Goal: Task Accomplishment & Management: Manage account settings

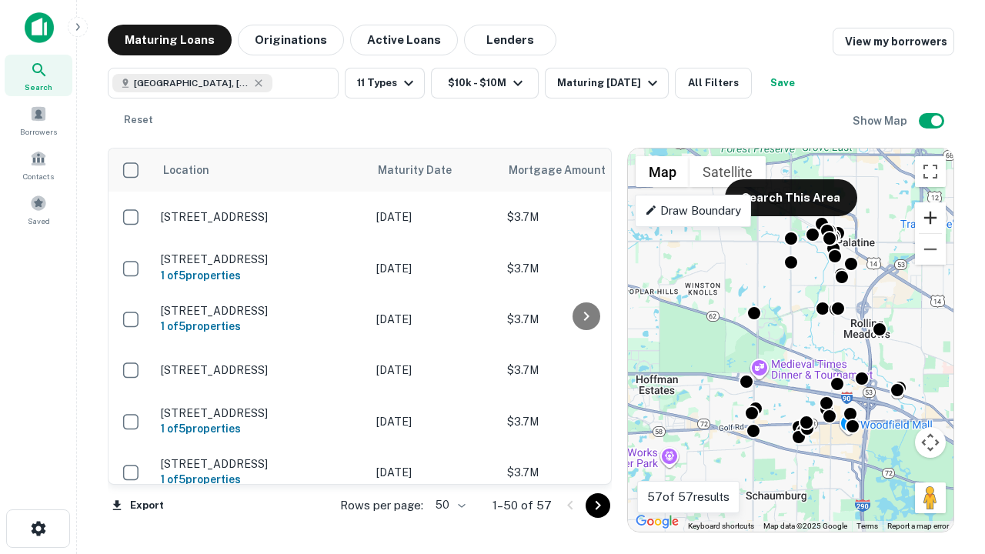
click at [931, 218] on button "Zoom in" at bounding box center [930, 217] width 31 height 31
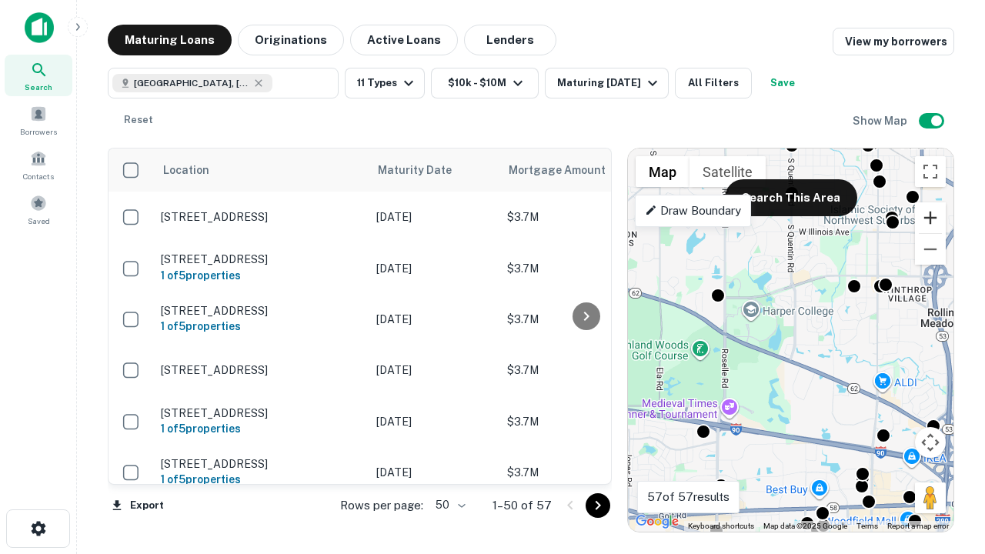
click at [931, 218] on button "Zoom in" at bounding box center [930, 217] width 31 height 31
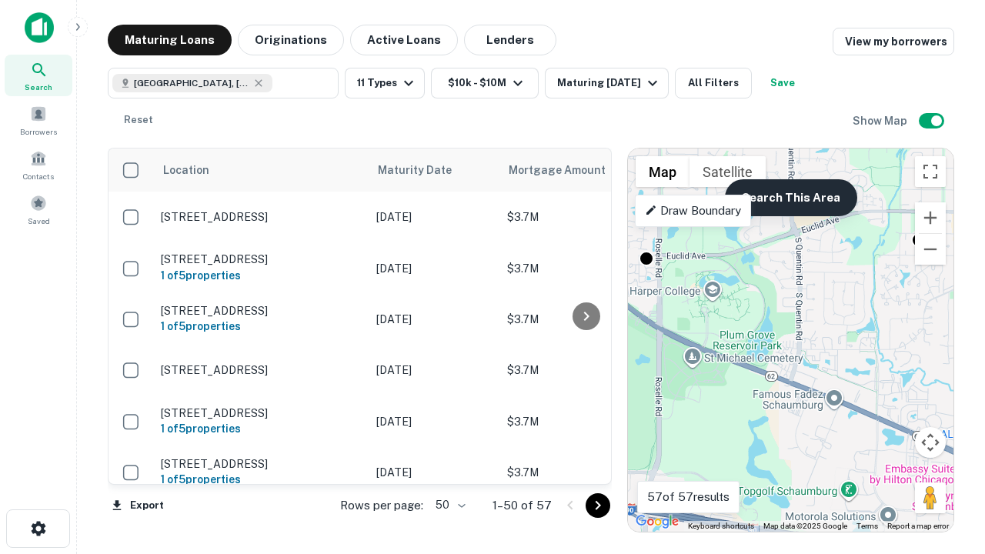
click at [791, 198] on button "Search This Area" at bounding box center [791, 197] width 132 height 37
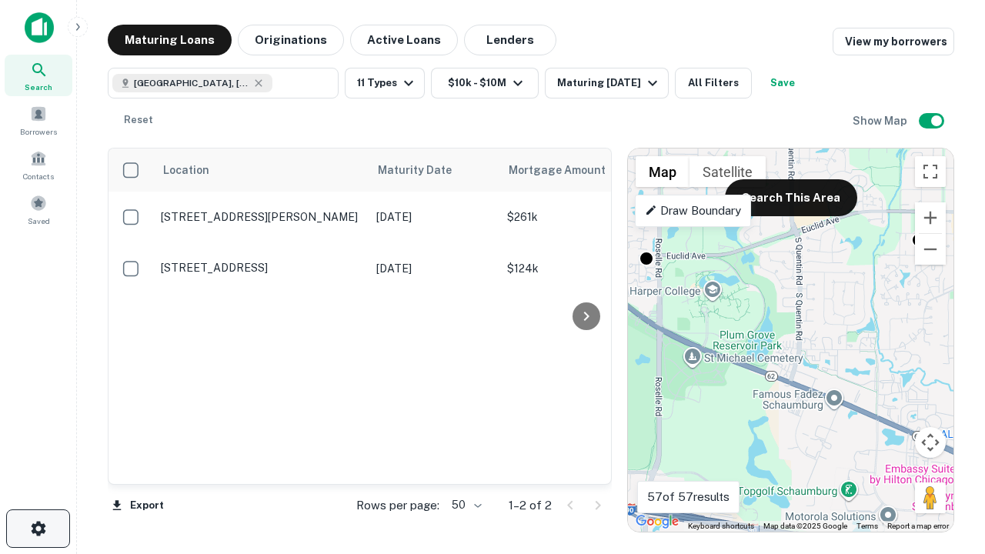
click at [38, 529] on icon "button" at bounding box center [38, 529] width 18 height 18
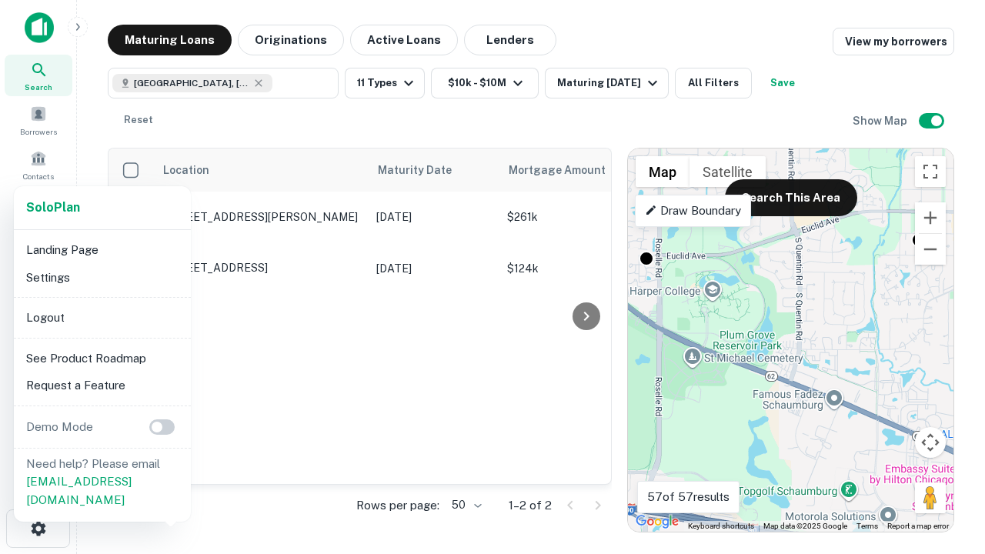
click at [102, 317] on li "Logout" at bounding box center [102, 318] width 165 height 28
